Goal: Task Accomplishment & Management: Use online tool/utility

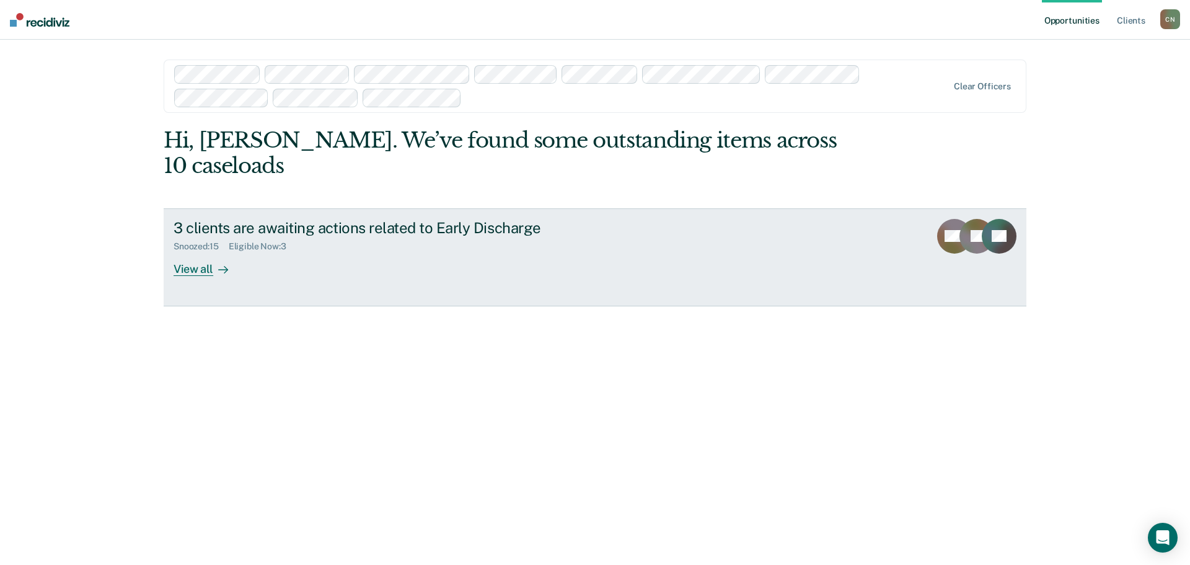
click at [206, 252] on link "3 clients are awaiting actions related to Early Discharge Snoozed : 15 Eligible…" at bounding box center [595, 257] width 863 height 98
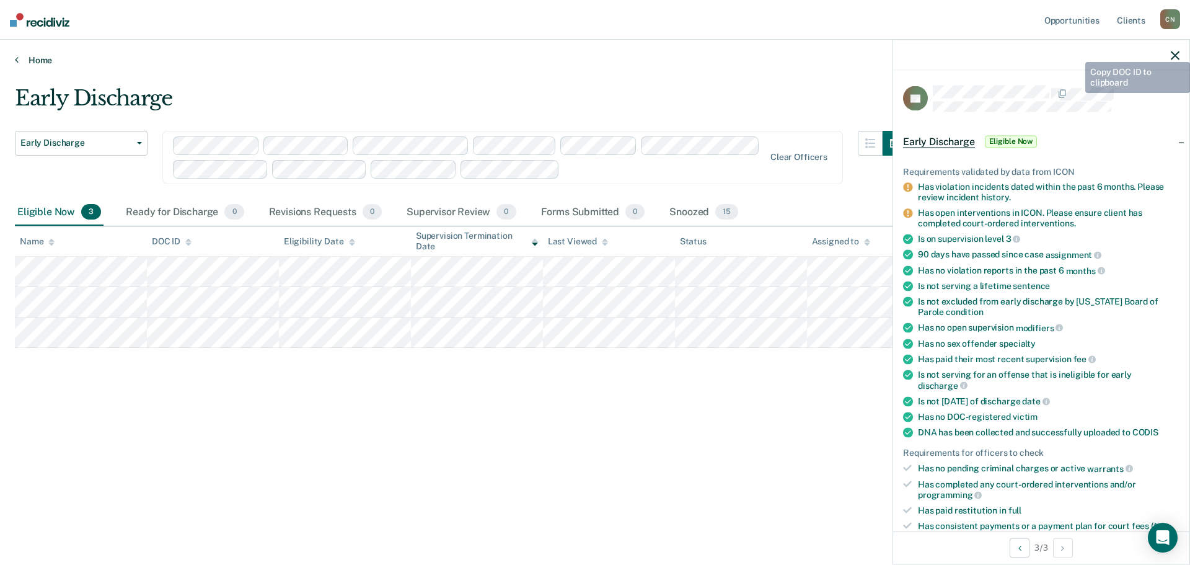
drag, startPoint x: 1114, startPoint y: 96, endPoint x: 820, endPoint y: 64, distance: 296.2
click at [820, 64] on link "Home" at bounding box center [595, 60] width 1161 height 11
